Goal: Information Seeking & Learning: Learn about a topic

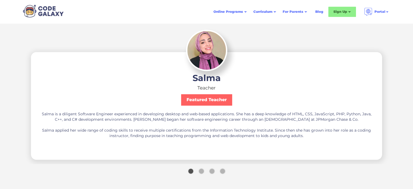
scroll to position [891, 0]
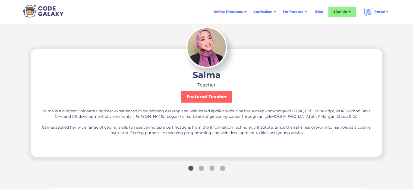
click at [200, 166] on div "Show slide 2 of 4" at bounding box center [201, 167] width 5 height 5
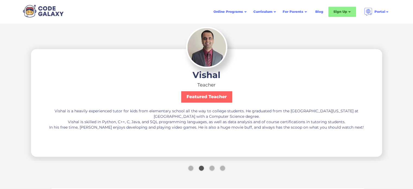
click at [212, 170] on div "Show slide 3 of 4" at bounding box center [211, 167] width 5 height 5
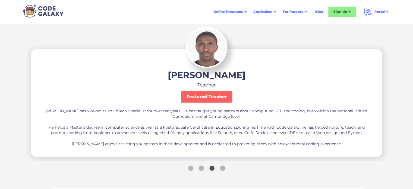
click at [225, 169] on div "carousel" at bounding box center [206, 169] width 537 height 14
click at [221, 167] on div "Show slide 4 of 4" at bounding box center [222, 167] width 5 height 5
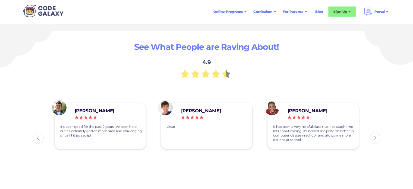
scroll to position [1454, 0]
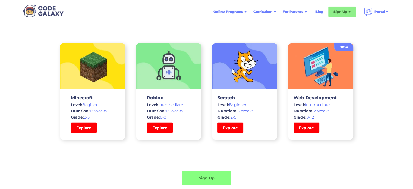
click at [237, 111] on div "Duration: 15 Weeks" at bounding box center [245, 110] width 54 height 5
click at [230, 128] on link "Explore" at bounding box center [230, 128] width 27 height 11
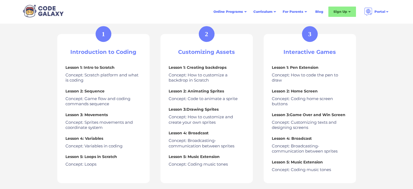
scroll to position [242, 0]
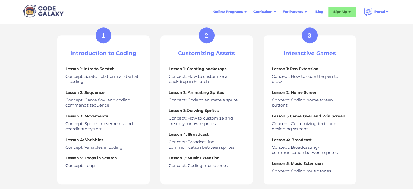
drag, startPoint x: 415, startPoint y: 26, endPoint x: 405, endPoint y: 70, distance: 45.3
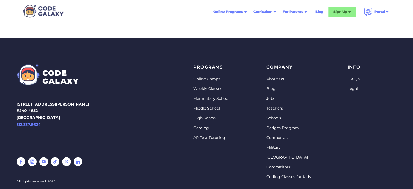
scroll to position [837, 0]
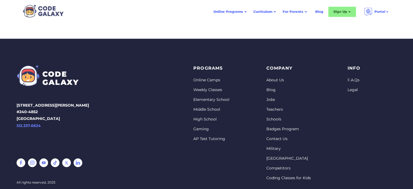
click at [271, 99] on link "Jobs" at bounding box center [288, 99] width 45 height 5
